Goal: Task Accomplishment & Management: Complete application form

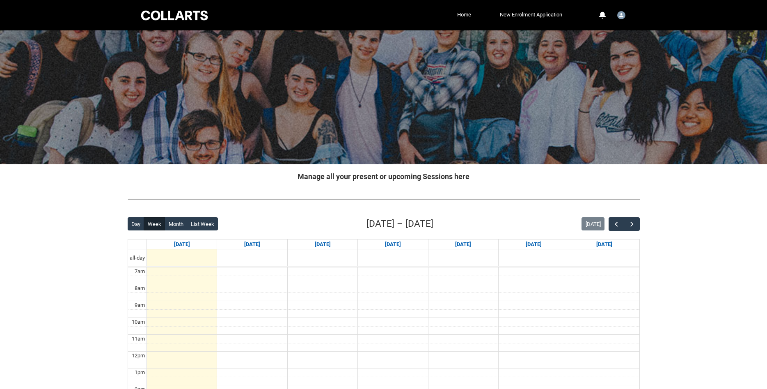
scroll to position [167, 0]
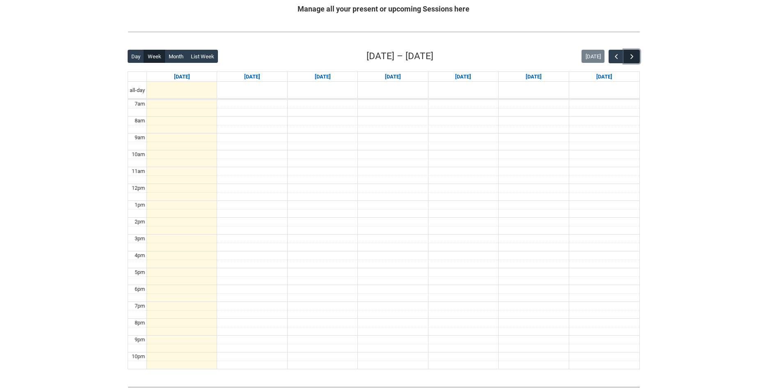
click at [633, 51] on button "button" at bounding box center [632, 57] width 16 height 14
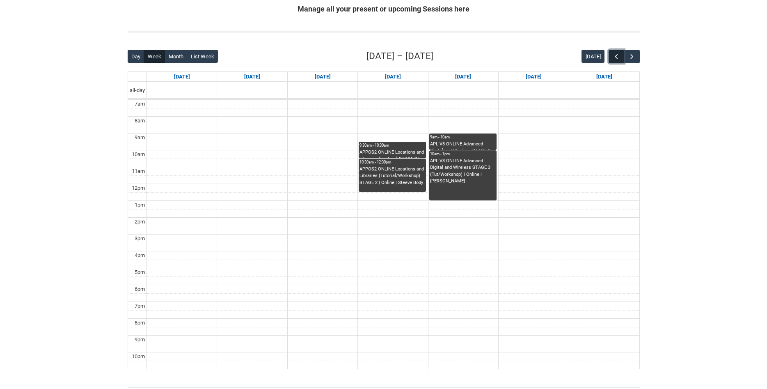
click at [615, 56] on span "button" at bounding box center [616, 57] width 8 height 8
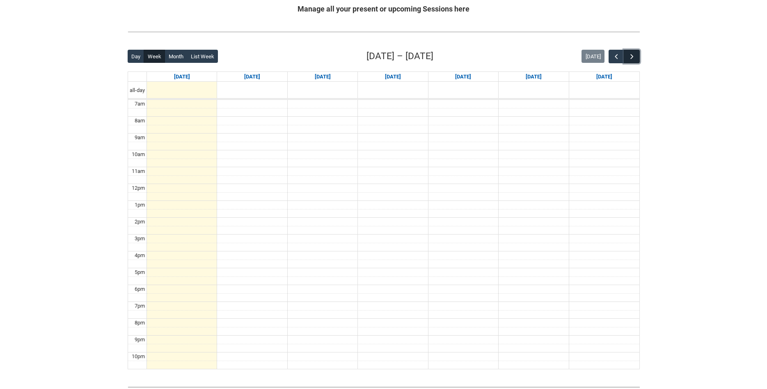
click at [634, 55] on span "button" at bounding box center [632, 57] width 8 height 8
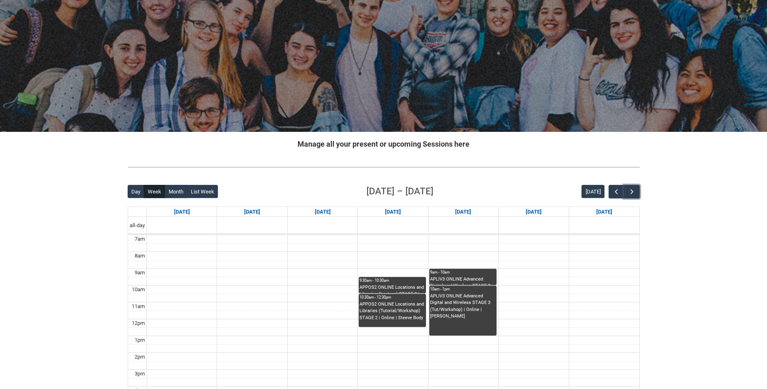
scroll to position [0, 0]
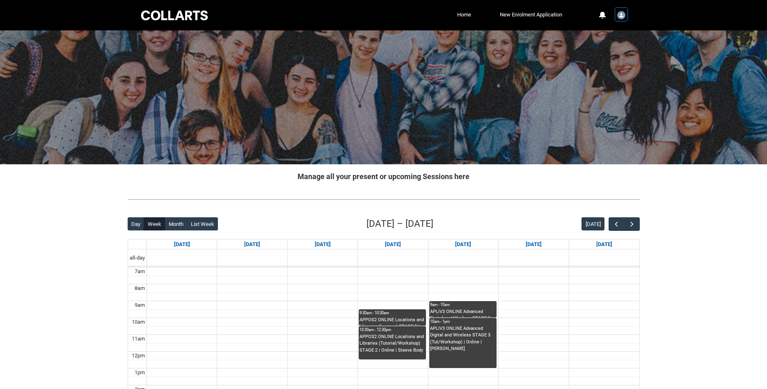
click at [623, 15] on img "User Profile Student.flashflamegamingisboss" at bounding box center [621, 15] width 8 height 8
click at [608, 39] on link "Profile" at bounding box center [608, 35] width 39 height 14
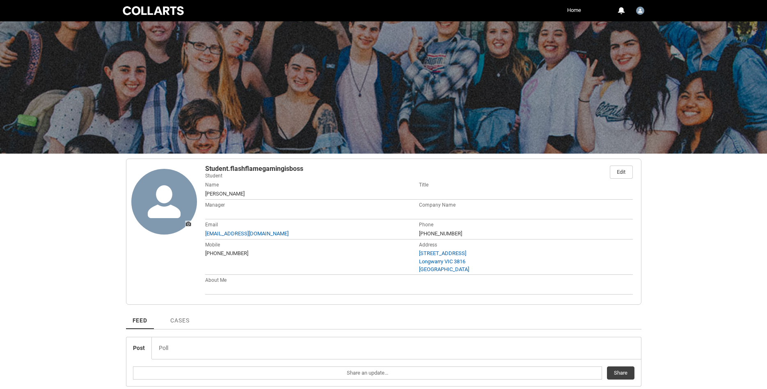
click at [564, 11] on ul "Home More" at bounding box center [392, 10] width 381 height 12
click at [569, 11] on link "Home" at bounding box center [574, 10] width 18 height 12
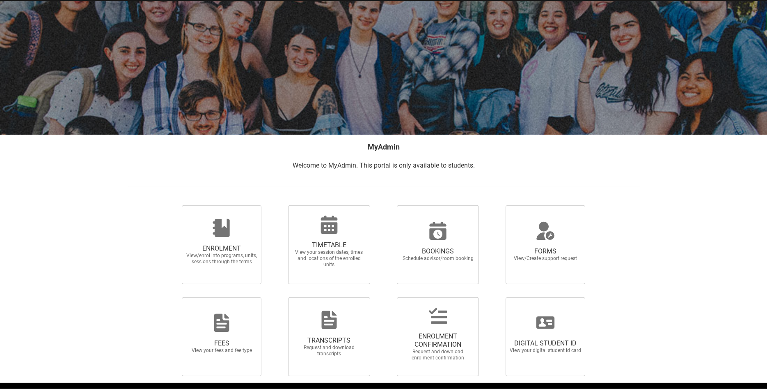
scroll to position [57, 0]
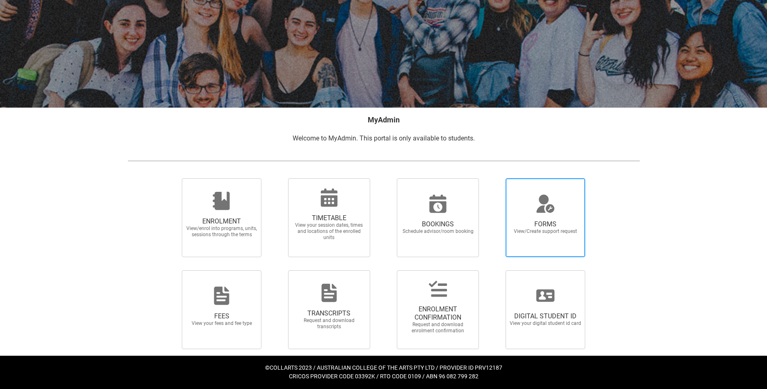
click at [539, 236] on span "FORMS View/Create support request" at bounding box center [545, 227] width 79 height 28
click at [496, 178] on input "FORMS View/Create support request" at bounding box center [495, 178] width 0 height 0
radio input "true"
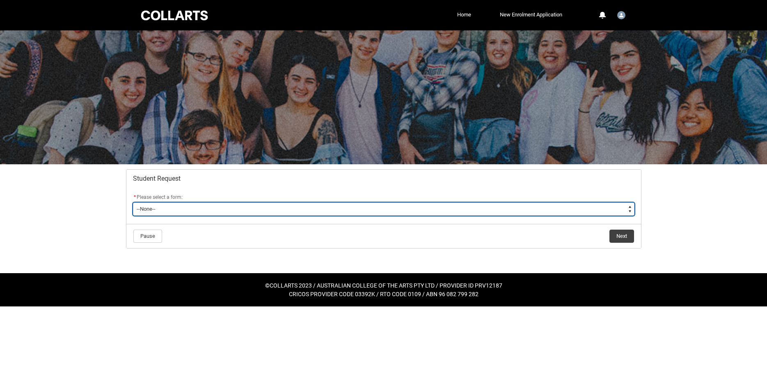
click at [133, 202] on select "--None-- Academic Transcript Application to Appeal Assignment Extension Change …" at bounding box center [384, 208] width 502 height 13
type lightning-select "Enrolment_Variation_Choice"
click option "Enrolment Variation" at bounding box center [0, 0] width 0 height 0
select select "Enrolment_Variation_Choice"
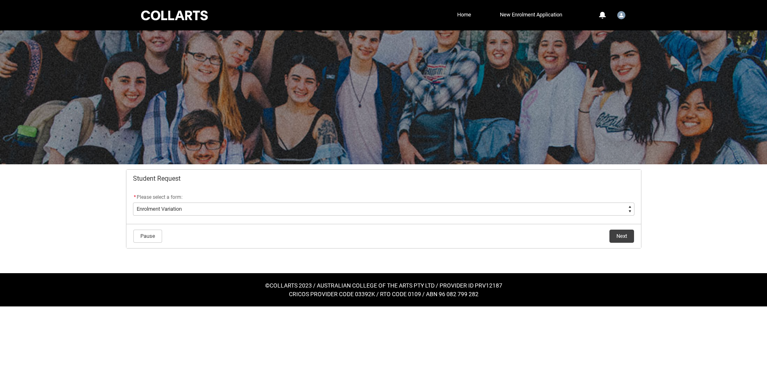
click at [613, 224] on flowruntime-navigation-bar "Pause Next" at bounding box center [383, 236] width 515 height 24
click at [619, 234] on button "Next" at bounding box center [622, 235] width 25 height 13
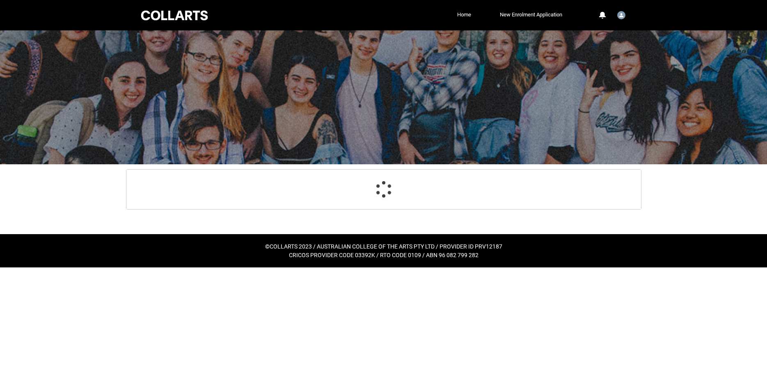
scroll to position [87, 0]
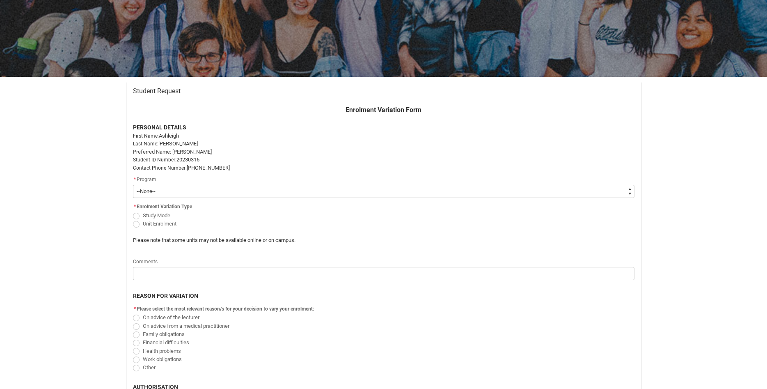
click at [133, 185] on select "--None-- Bachelor of Audio Production V2" at bounding box center [384, 191] width 502 height 13
type lightning-select "recordPicklist_ProgramEnrollment.a0jOZ000003IrFSYA0"
click option "Bachelor of Audio Production V2" at bounding box center [0, 0] width 0 height 0
select select "recordPicklist_ProgramEnrollment.a0jOZ000003IrFSYA0"
click at [135, 222] on span "Redu_Student_Request flow" at bounding box center [136, 224] width 7 height 7
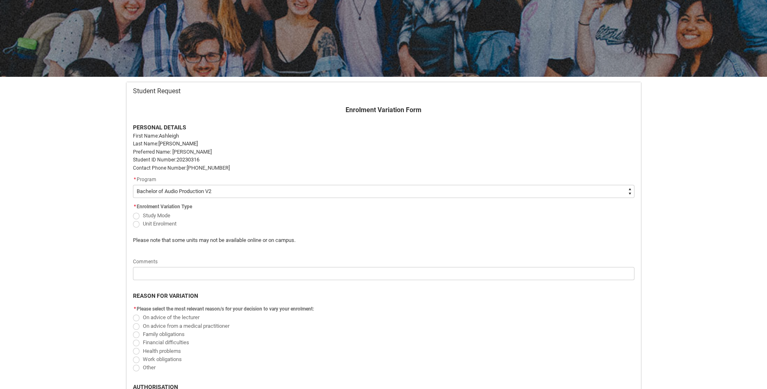
click at [133, 219] on input "Unit Enrolment" at bounding box center [133, 219] width 0 height 0
radio input "true"
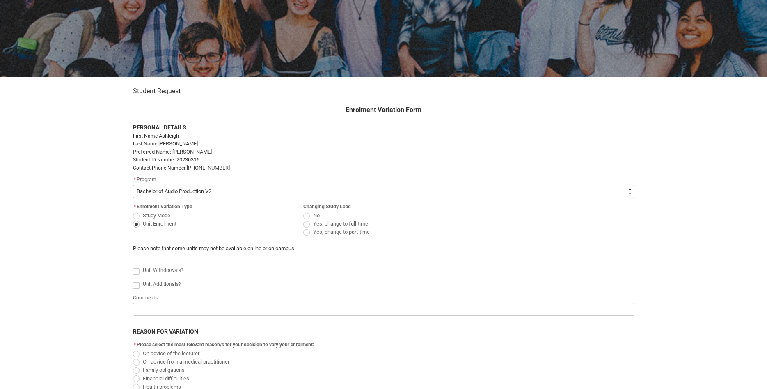
click at [131, 212] on flowruntime-screen-field "* Enrolment Variation Type Study Mode Unit Enrolment" at bounding box center [213, 216] width 170 height 30
click at [133, 213] on flowruntime-screen-field "* Enrolment Variation Type Study Mode Unit Enrolment" at bounding box center [213, 216] width 170 height 30
click at [134, 214] on span "Redu_Student_Request flow" at bounding box center [136, 216] width 7 height 7
click at [133, 211] on input "Study Mode" at bounding box center [133, 211] width 0 height 0
radio input "true"
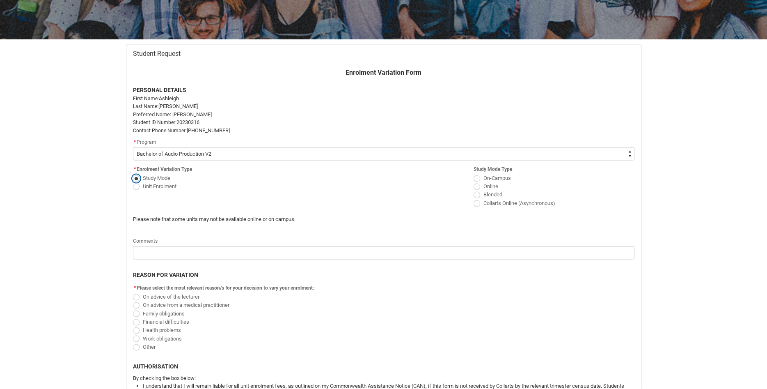
scroll to position [129, 0]
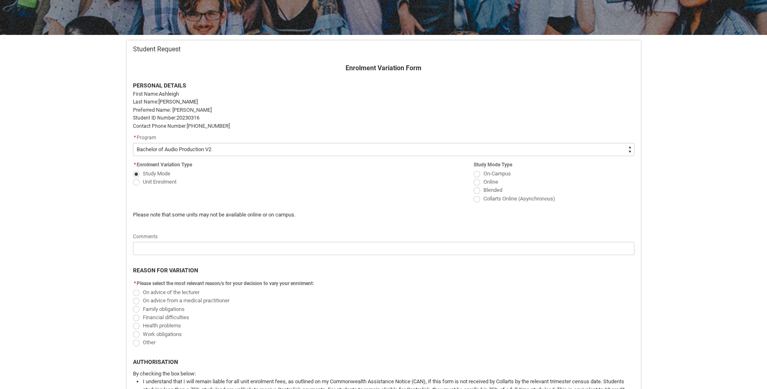
click at [135, 186] on span "Redu_Student_Request flow" at bounding box center [136, 182] width 7 height 7
click at [133, 177] on input "Unit Enrolment" at bounding box center [133, 177] width 0 height 0
radio input "true"
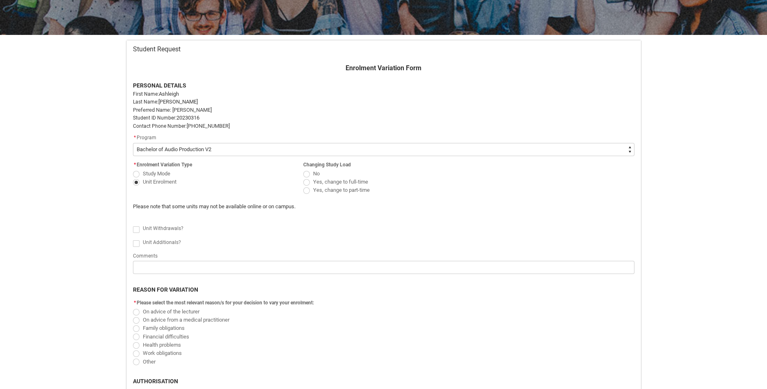
click at [308, 192] on span "Redu_Student_Request flow" at bounding box center [306, 190] width 7 height 7
click at [303, 186] on input "Yes, change to part-time" at bounding box center [303, 186] width 0 height 0
radio input "true"
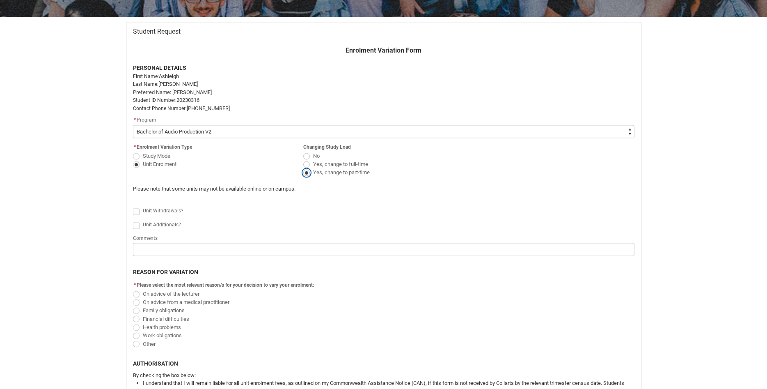
scroll to position [171, 0]
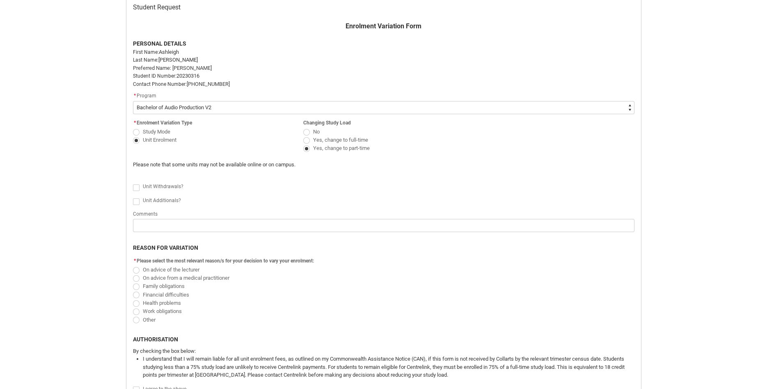
click at [169, 188] on span "Unit Withdrawals?" at bounding box center [163, 186] width 41 height 6
checkbox input "true"
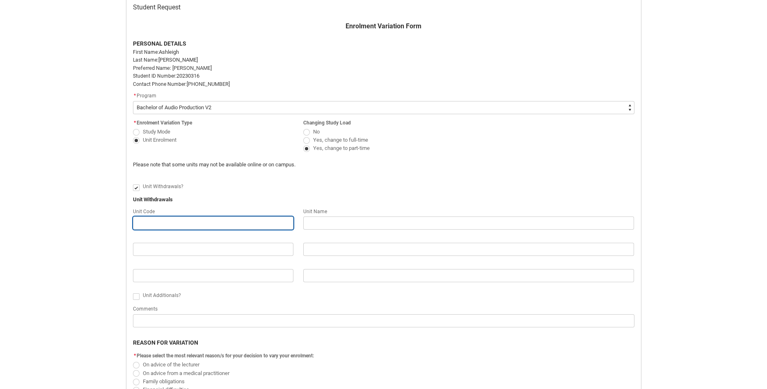
click at [175, 225] on input "Redu_Student_Request flow" at bounding box center [213, 222] width 161 height 13
type lightning-primitive-input-simple "A"
type input "A"
type lightning-primitive-input-simple "AP"
type input "AP"
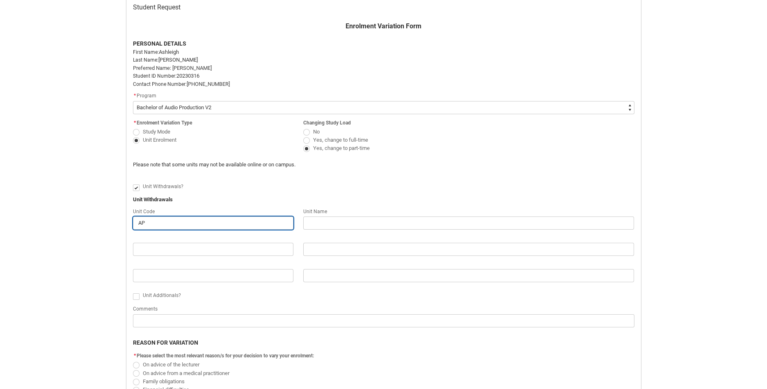
type lightning-primitive-input-simple "APL"
type input "APL"
type lightning-primitive-input-simple "APLI"
type input "APLI"
type lightning-primitive-input-simple "APLIV"
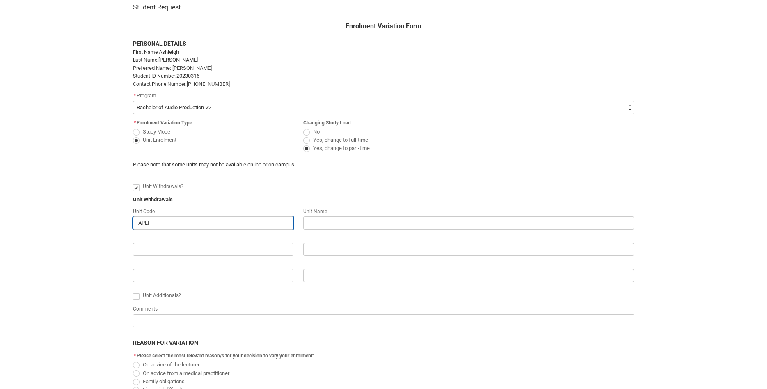
type input "APLIV"
type lightning-primitive-input-simple "APLIV3"
type input "APLIV3"
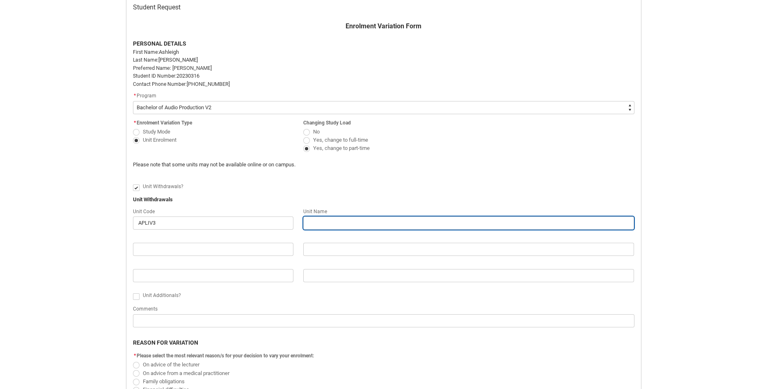
click at [316, 225] on input "Redu_Student_Request flow" at bounding box center [468, 222] width 331 height 13
type lightning-primitive-input-simple "A"
type input "A"
type lightning-primitive-input-simple "Ad"
type input "Ad"
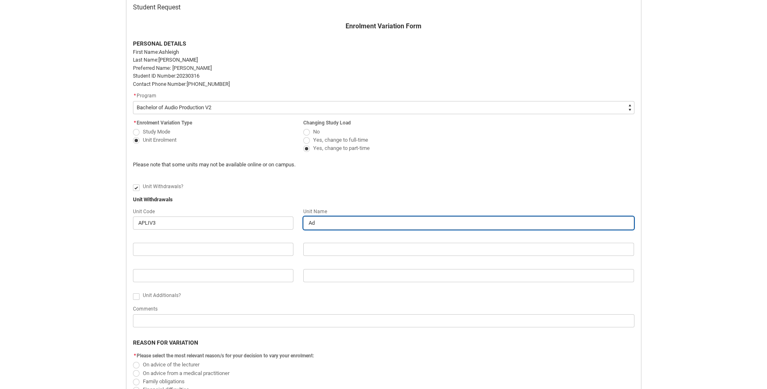
type lightning-primitive-input-simple "Adv"
type input "Adv"
type lightning-primitive-input-simple "Adva"
type input "Adva"
type lightning-primitive-input-simple "Advan"
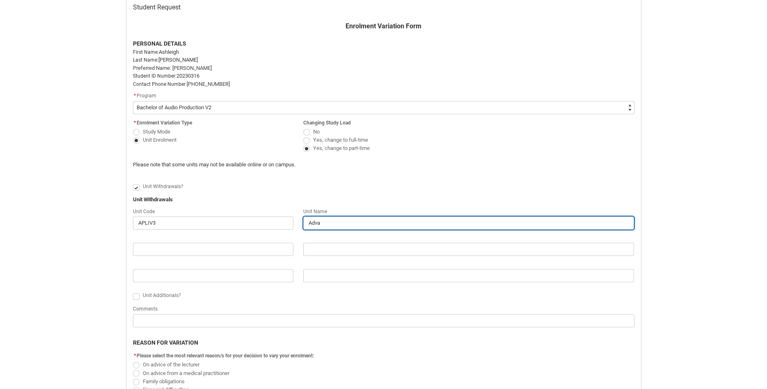
type input "Advan"
type lightning-primitive-input-simple "Advanc"
type input "Advanc"
type lightning-primitive-input-simple "Advance"
type input "Advance"
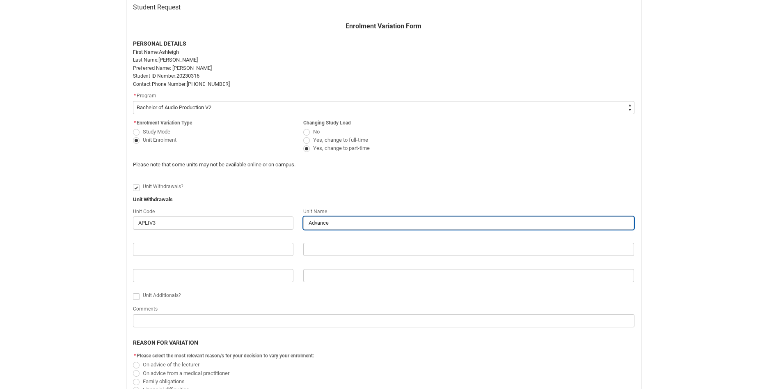
type lightning-primitive-input-simple "Advanced"
type input "Advanced"
type lightning-primitive-input-simple "Advanced"
type input "Advanced"
type lightning-primitive-input-simple "Advanced D"
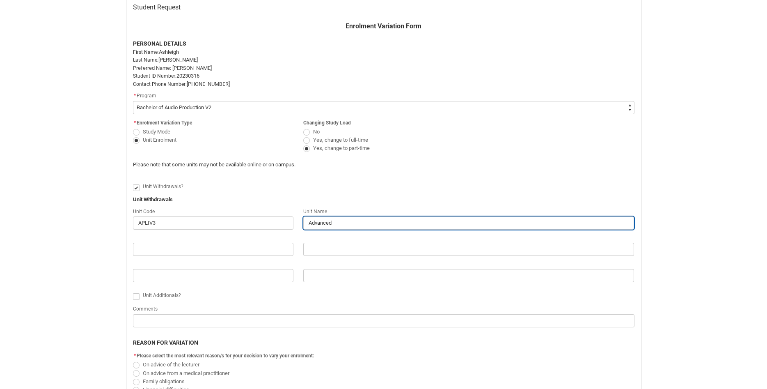
type input "Advanced D"
type lightning-primitive-input-simple "Advanced Di"
type input "Advanced Di"
type lightning-primitive-input-simple "Advanced Dig"
type input "Advanced Dig"
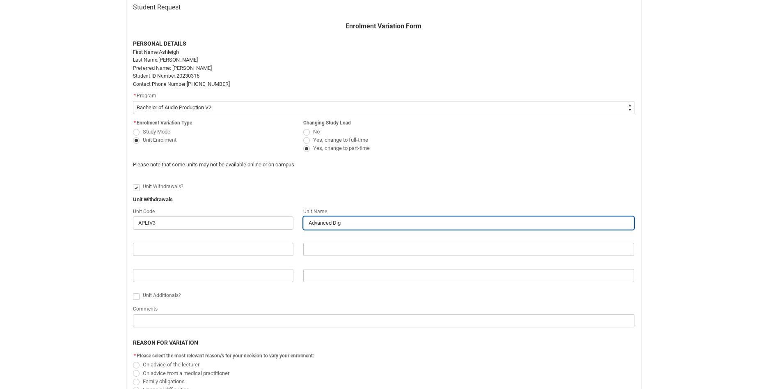
type lightning-primitive-input-simple "Advanced Digi"
type input "Advanced Digi"
type lightning-primitive-input-simple "Advanced Digit"
type input "Advanced Digit"
type lightning-primitive-input-simple "Advanced Digita"
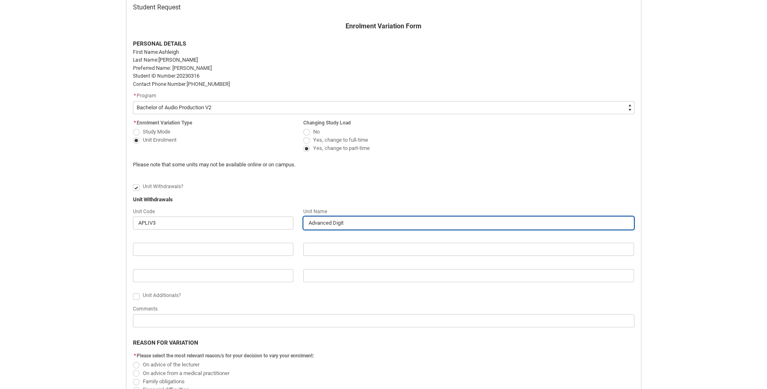
type input "Advanced Digita"
type lightning-primitive-input-simple "Advanced Digital"
type input "Advanced Digital"
type lightning-primitive-input-simple "Advanced Digital"
type input "Advanced Digital"
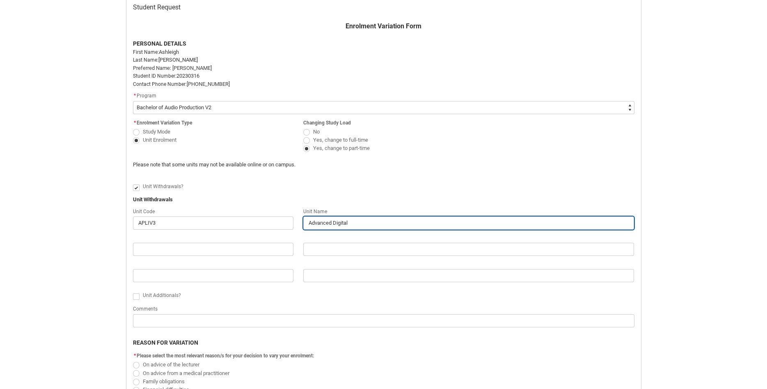
type lightning-primitive-input-simple "Advanced Digital a"
type input "Advanced Digital a"
type lightning-primitive-input-simple "Advanced Digital an"
type input "Advanced Digital an"
type lightning-primitive-input-simple "Advanced Digital and"
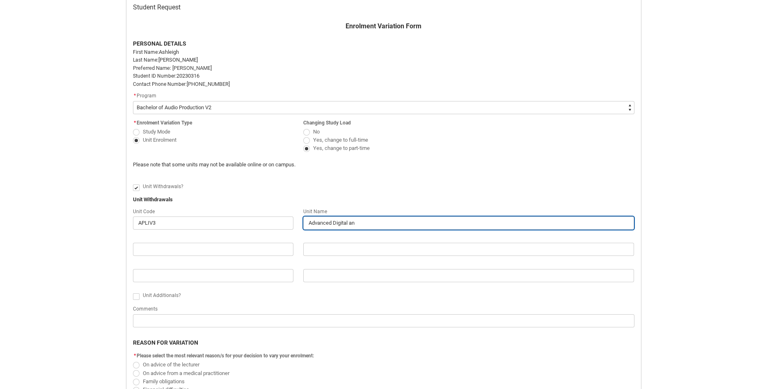
type input "Advanced Digital and"
type lightning-primitive-input-simple "Advanced Digital and"
type input "Advanced Digital and"
type lightning-primitive-input-simple "Advanced Digital and"
type input "Advanced Digital and"
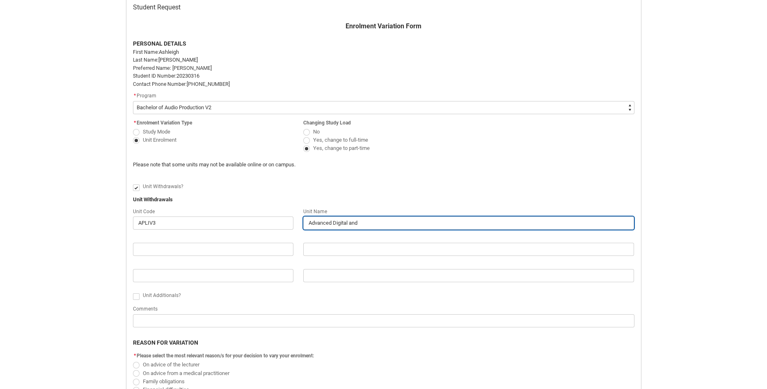
type lightning-primitive-input-simple "Advanced Digital an"
type input "Advanced Digital an"
type lightning-primitive-input-simple "Advanced Digital a"
type input "Advanced Digital a"
type lightning-primitive-input-simple "Advanced Digital a&"
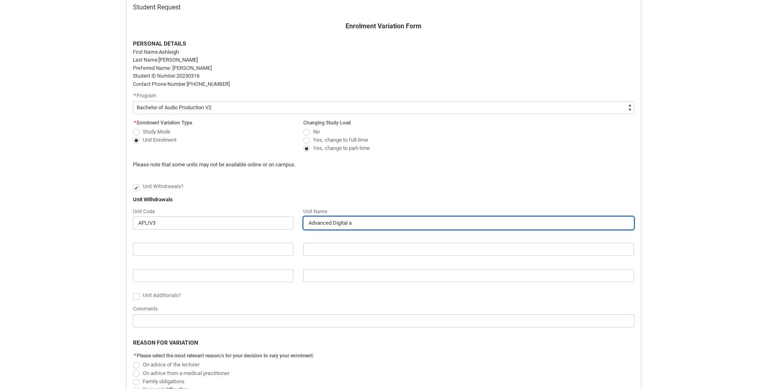
type input "Advanced Digital a&"
type lightning-primitive-input-simple "Advanced Digital a"
type input "Advanced Digital a"
type lightning-primitive-input-simple "Advanced Digital"
type input "Advanced Digital"
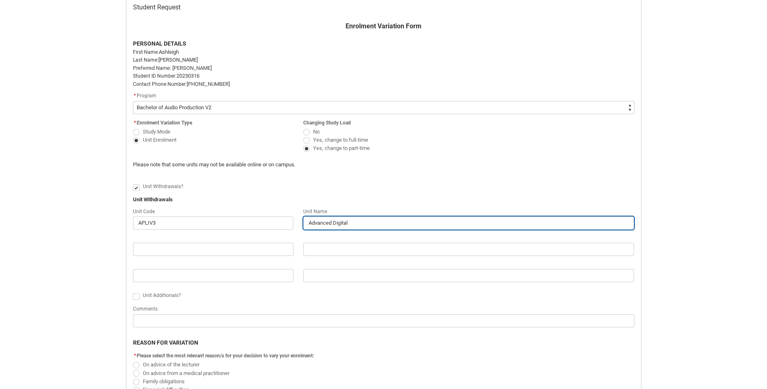
type lightning-primitive-input-simple "Advanced Digital &"
type input "Advanced Digital &"
type lightning-primitive-input-simple "Advanced Digital &"
type input "Advanced Digital &"
type lightning-primitive-input-simple "Advanced Digital & W"
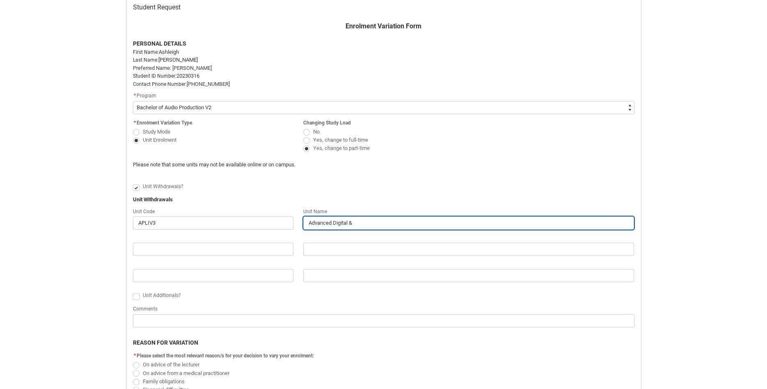
type input "Advanced Digital & W"
type lightning-primitive-input-simple "Advanced Digital & Wi"
type input "Advanced Digital & Wi"
type lightning-primitive-input-simple "Advanced Digital & Wir"
type input "Advanced Digital & Wir"
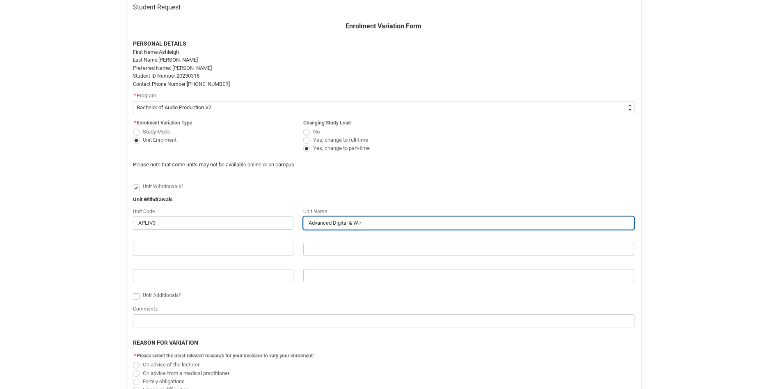
type lightning-primitive-input-simple "Advanced Digital & Wire"
type input "Advanced Digital & Wire"
type lightning-primitive-input-simple "Advanced Digital & Wirel"
type input "Advanced Digital & Wirel"
type lightning-primitive-input-simple "Advanced Digital & Wirele"
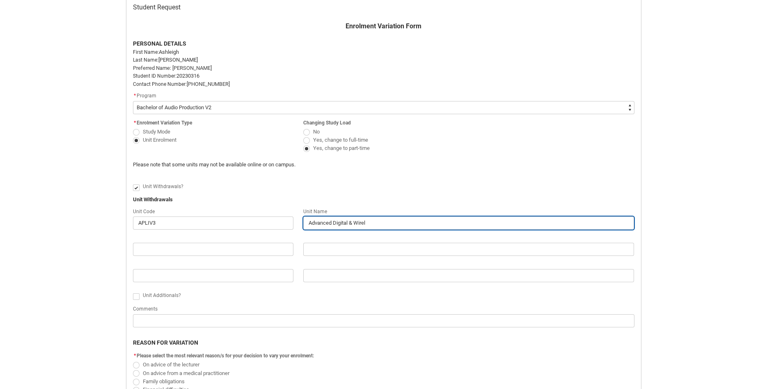
type input "Advanced Digital & Wirele"
type lightning-primitive-input-simple "Advanced Digital & Wireles"
type input "Advanced Digital & Wireles"
type lightning-primitive-input-simple "Advanced Digital & Wireless"
type input "Advanced Digital & Wireless"
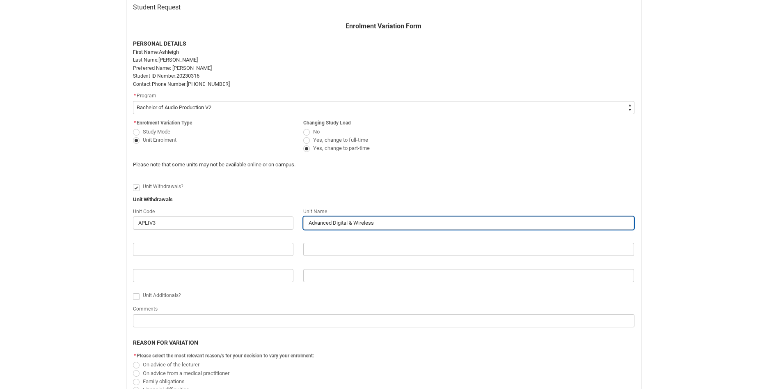
type lightning-primitive-input-simple "Advanced Digital & Wireless"
type input "Advanced Digital & Wireless"
type lightning-primitive-input-simple "Advanced Digital & Wireless S"
type input "Advanced Digital & Wireless S"
type lightning-primitive-input-simple "Advanced Digital & Wireless ST"
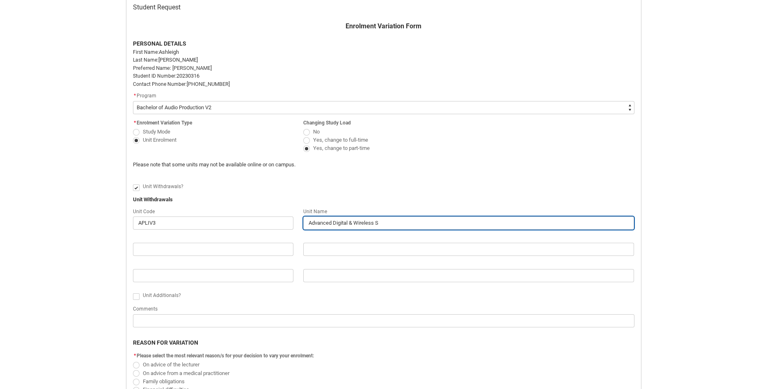
type input "Advanced Digital & Wireless ST"
type lightning-primitive-input-simple "Advanced Digital & Wireless STA"
type input "Advanced Digital & Wireless STA"
type lightning-primitive-input-simple "Advanced Digital & Wireless STAG"
type input "Advanced Digital & Wireless STAG"
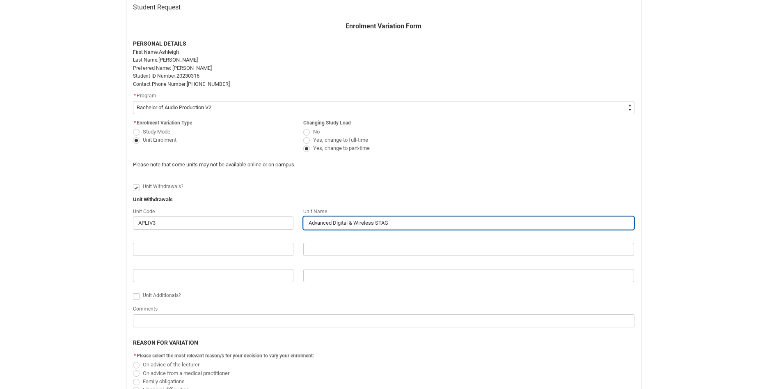
type lightning-primitive-input-simple "Advanced Digital & Wireless STAGE"
type input "Advanced Digital & Wireless STAGE"
type lightning-primitive-input-simple "Advanced Digital & Wireless STAGE"
type input "Advanced Digital & Wireless STAGE"
type lightning-primitive-input-simple "Advanced Digital & Wireless STAGE 2"
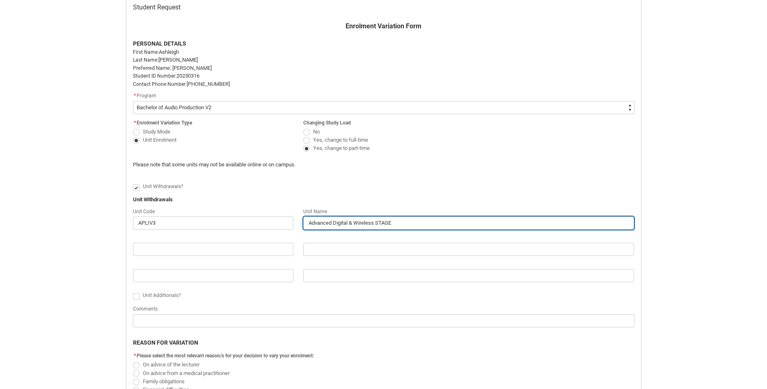
type input "Advanced Digital & Wireless STAGE 2"
type lightning-primitive-input-simple "Advanced Digital & Wireless STAGE 23"
type input "Advanced Digital & Wireless STAGE 23"
type lightning-primitive-input-simple "Advanced Digital & Wireless STAGE 2"
type input "Advanced Digital & Wireless STAGE 2"
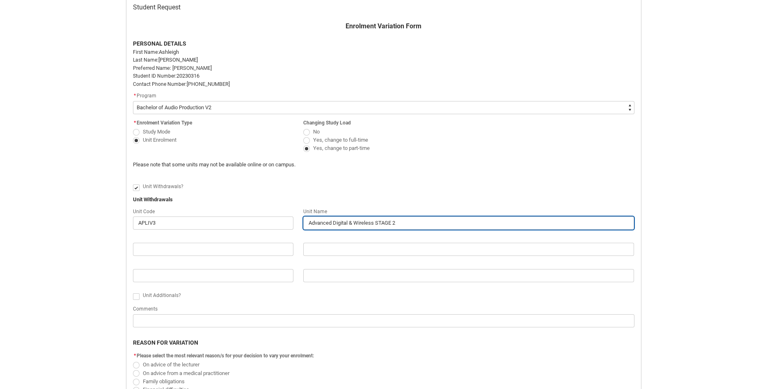
type lightning-primitive-input-simple "Advanced Digital & Wireless STAGE"
type input "Advanced Digital & Wireless STAGE"
type lightning-primitive-input-simple "Advanced Digital & Wireless STAGE 3"
type input "Advanced Digital & Wireless STAGE 3"
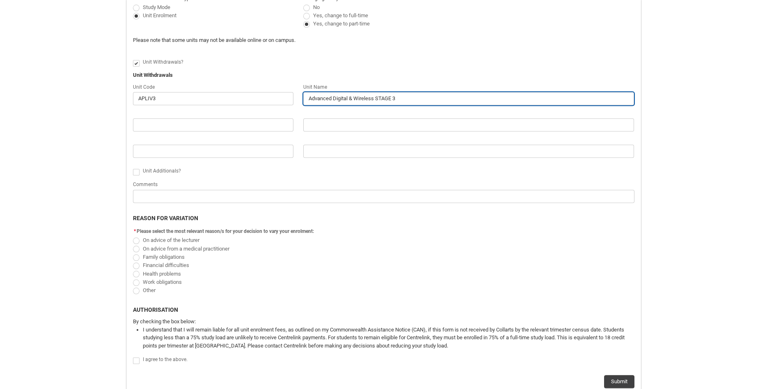
scroll to position [297, 0]
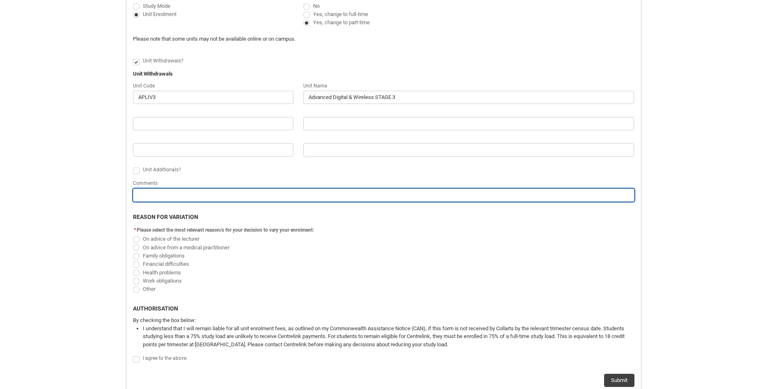
click at [154, 197] on input "Redu_Student_Request flow" at bounding box center [384, 194] width 502 height 13
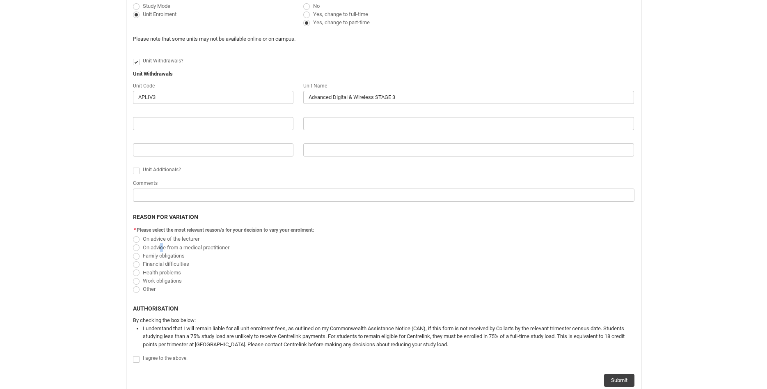
click at [163, 249] on span "On advice from a medical practitioner" at bounding box center [188, 247] width 90 height 8
click at [148, 250] on span "On advice from a medical practitioner" at bounding box center [186, 247] width 87 height 6
click at [133, 243] on input "On advice from a medical practitioner" at bounding box center [133, 243] width 0 height 0
radio input "true"
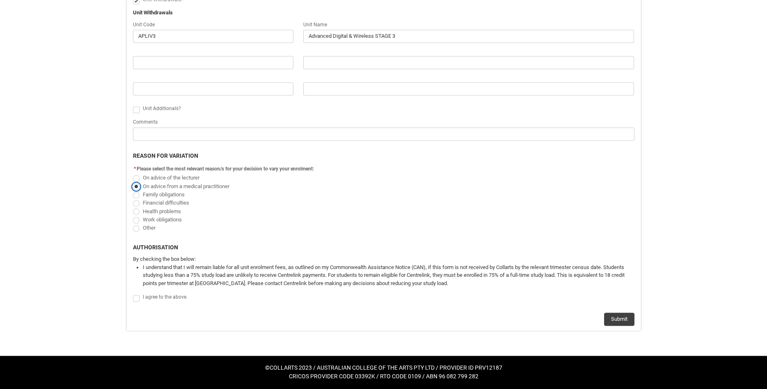
scroll to position [367, 0]
click at [144, 298] on span "I agree to the above." at bounding box center [165, 297] width 45 height 6
checkbox input "true"
click at [614, 323] on button "Submit" at bounding box center [619, 318] width 30 height 13
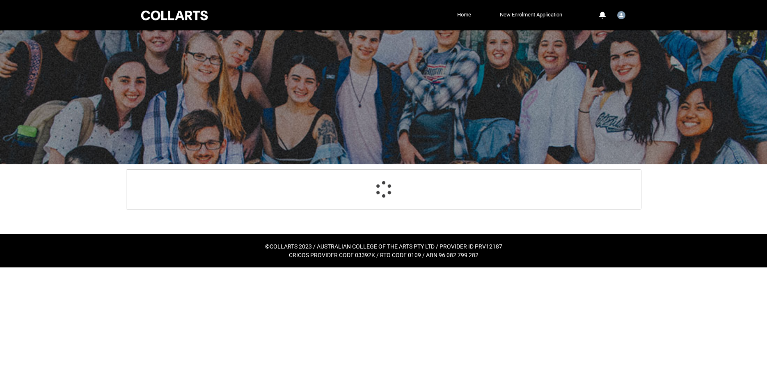
scroll to position [0, 0]
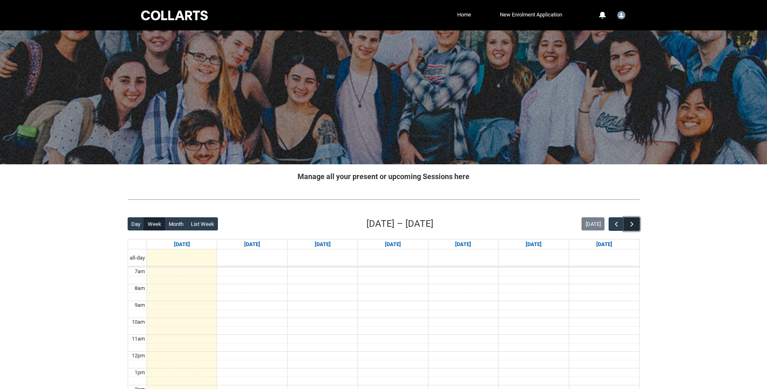
click at [628, 222] on span "button" at bounding box center [632, 224] width 8 height 8
click at [639, 225] on button "button" at bounding box center [632, 224] width 16 height 14
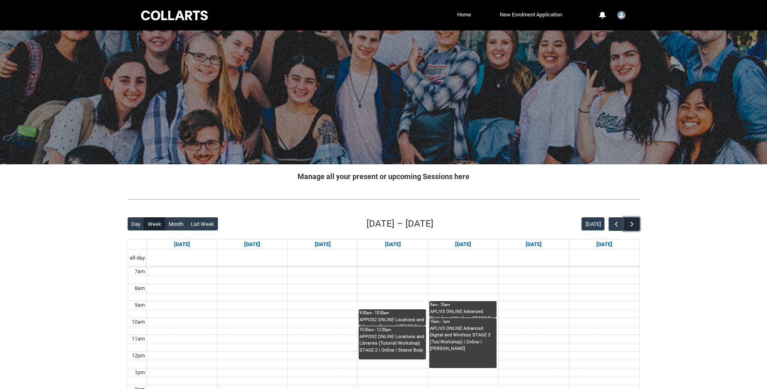
click at [632, 226] on span "button" at bounding box center [632, 224] width 8 height 8
click at [631, 226] on span "button" at bounding box center [632, 224] width 8 height 8
click at [631, 225] on span "button" at bounding box center [632, 224] width 8 height 8
click at [630, 225] on span "button" at bounding box center [632, 224] width 8 height 8
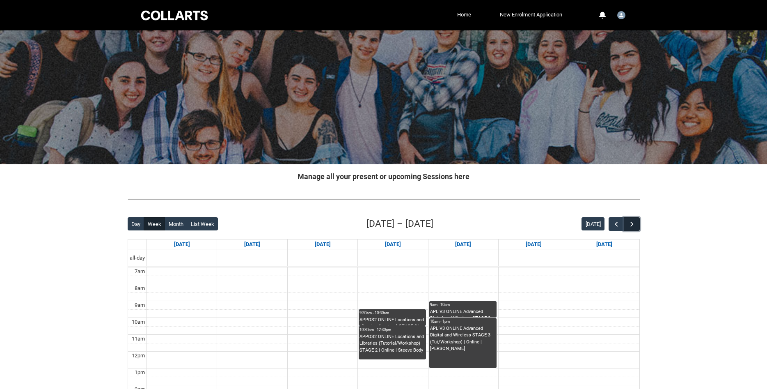
click at [629, 224] on span "button" at bounding box center [632, 224] width 8 height 8
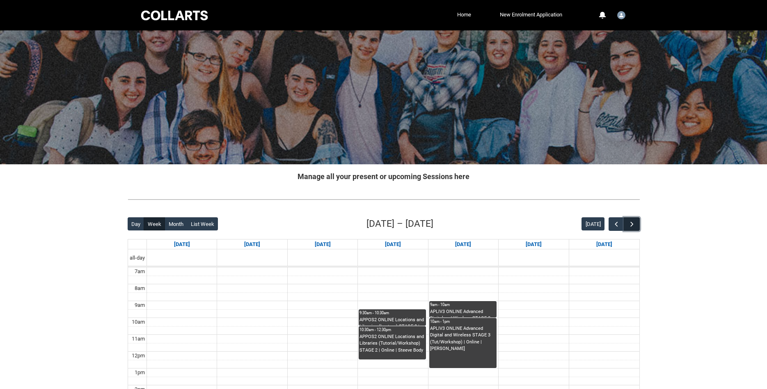
click at [629, 224] on span "button" at bounding box center [632, 224] width 8 height 8
click at [628, 223] on span "button" at bounding box center [632, 224] width 8 height 8
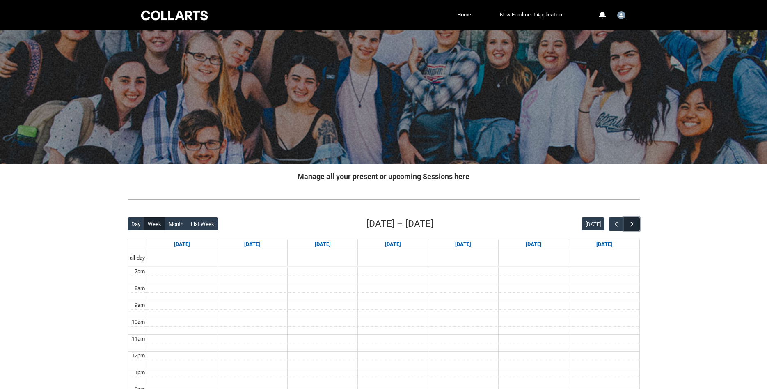
click at [628, 223] on span "button" at bounding box center [632, 224] width 8 height 8
click at [628, 222] on button "button" at bounding box center [632, 224] width 16 height 14
click at [627, 222] on button "button" at bounding box center [632, 224] width 16 height 14
